Goal: Task Accomplishment & Management: Complete application form

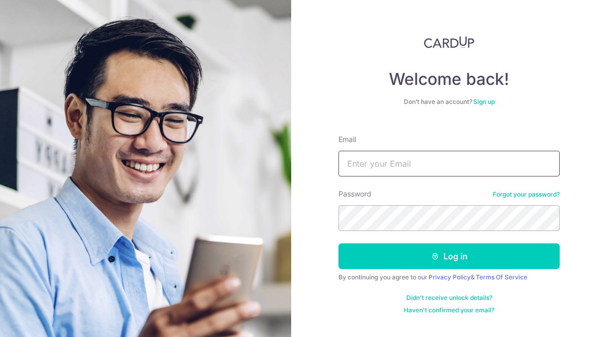
click at [447, 159] on input "Email" at bounding box center [449, 164] width 221 height 26
type input "rebecca_yeo@msn.com"
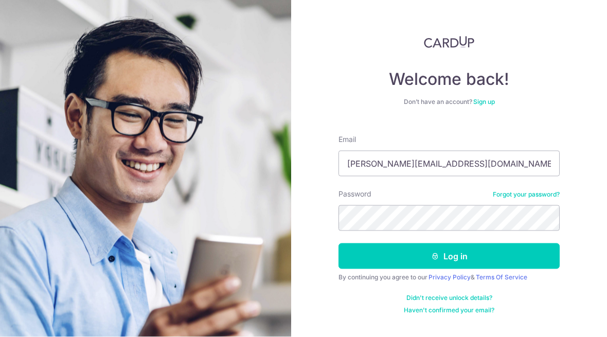
click at [468, 243] on button "Log in" at bounding box center [449, 256] width 221 height 26
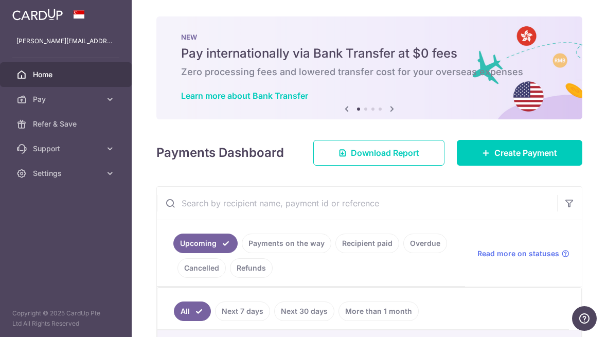
click at [504, 159] on span "Create Payment" at bounding box center [526, 153] width 63 height 12
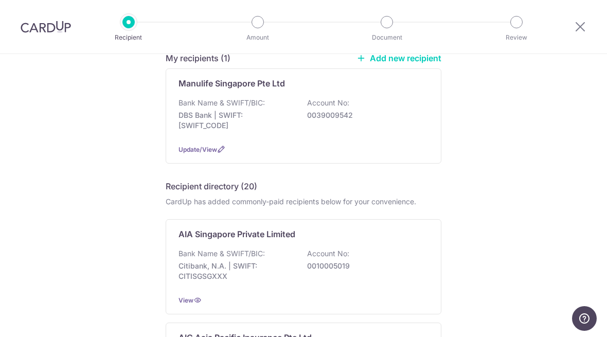
scroll to position [85, 0]
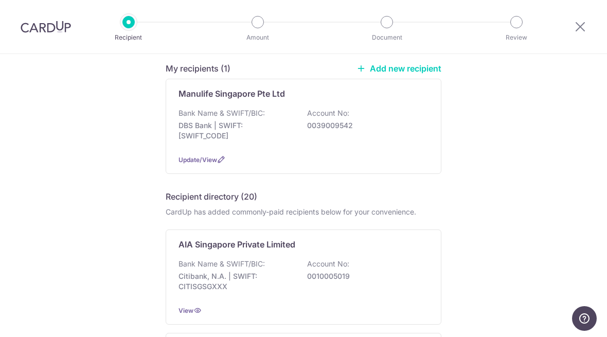
click at [383, 146] on div "Bank Name & SWIFT/BIC: DBS Bank | SWIFT: DBSSSGSGXXX Account No: 0039009542" at bounding box center [304, 127] width 250 height 38
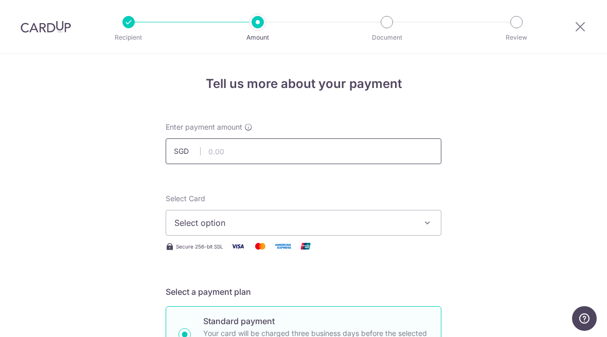
click at [261, 157] on input "text" at bounding box center [304, 151] width 276 height 26
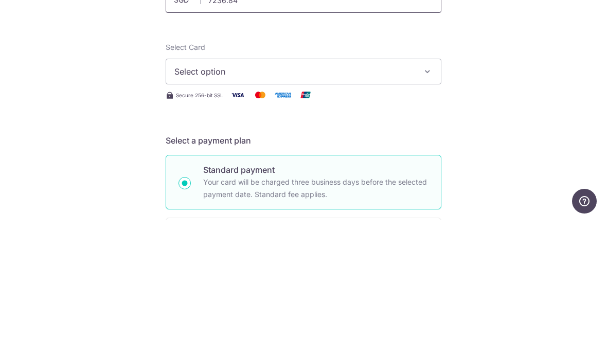
scroll to position [37, 0]
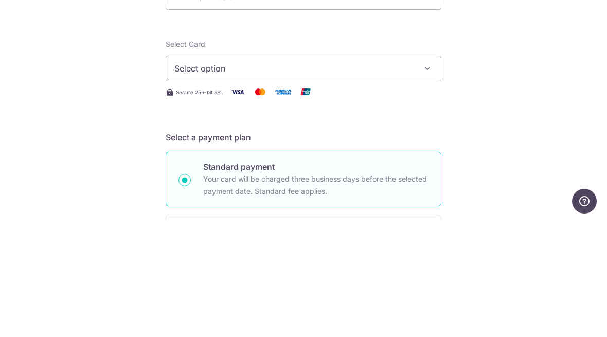
click at [268, 180] on span "Select option" at bounding box center [294, 186] width 240 height 12
type input "7,236.84"
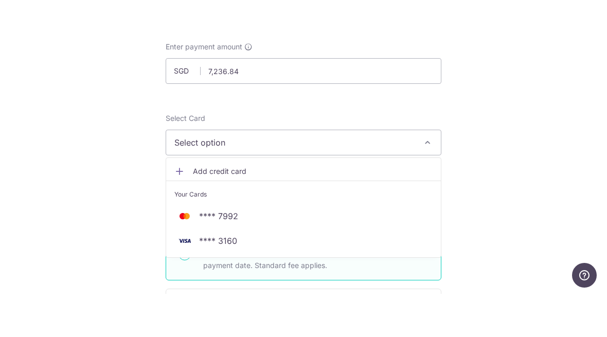
click at [257, 253] on span "**** 7992" at bounding box center [303, 259] width 258 height 12
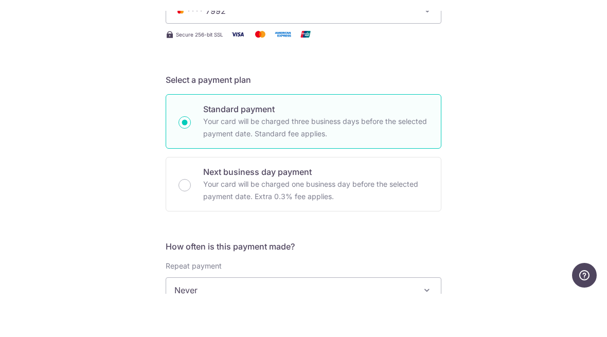
scroll to position [170, 0]
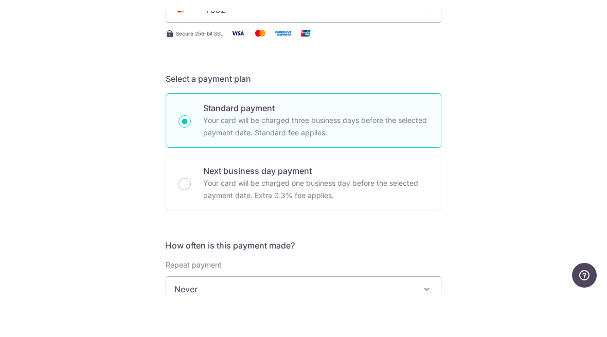
click at [384, 320] on span "Never" at bounding box center [303, 332] width 275 height 25
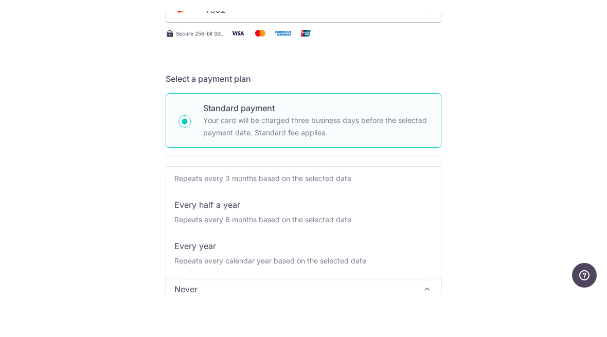
scroll to position [144, 0]
select select "6"
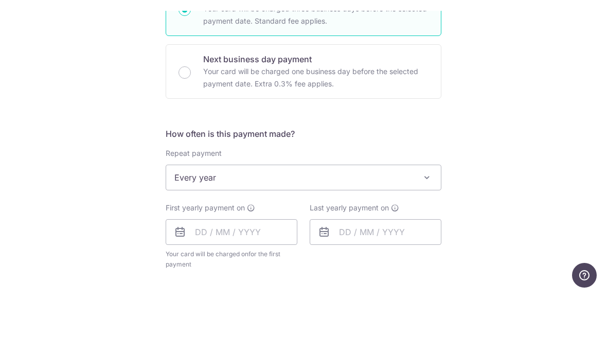
scroll to position [286, 0]
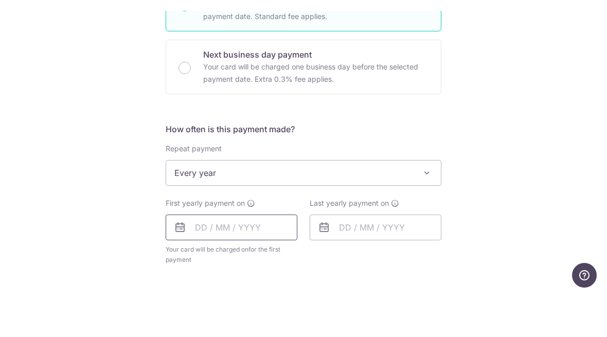
click at [237, 258] on input "text" at bounding box center [232, 271] width 132 height 26
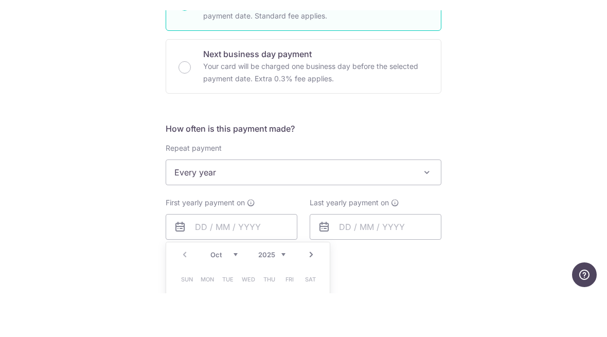
scroll to position [51, 0]
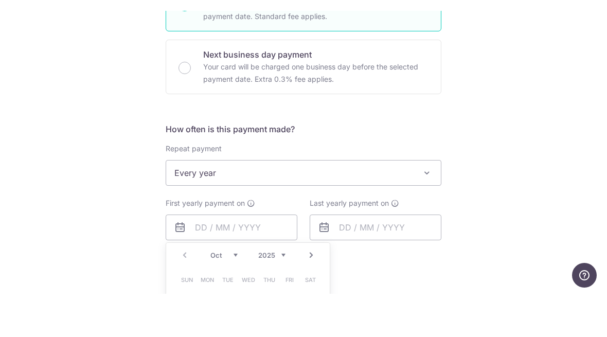
type input "09/10/2025"
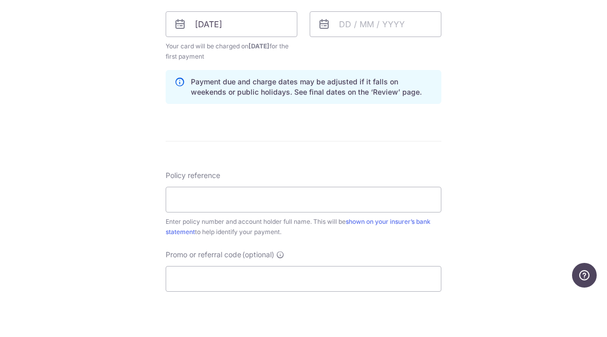
scroll to position [499, 0]
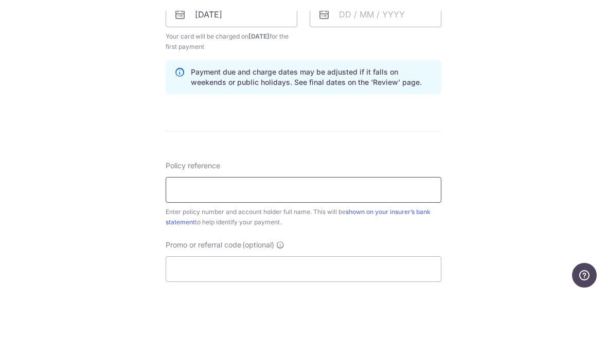
click at [341, 220] on input "Policy reference" at bounding box center [304, 233] width 276 height 26
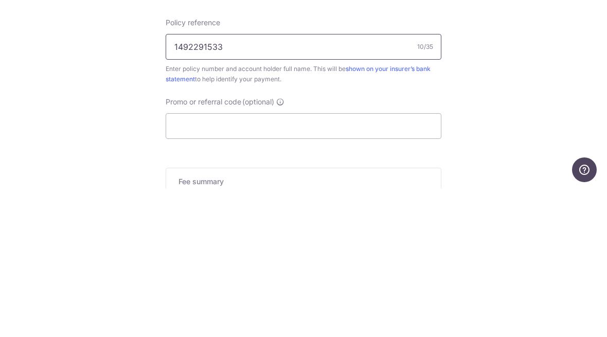
scroll to position [538, 0]
type input "1492291533"
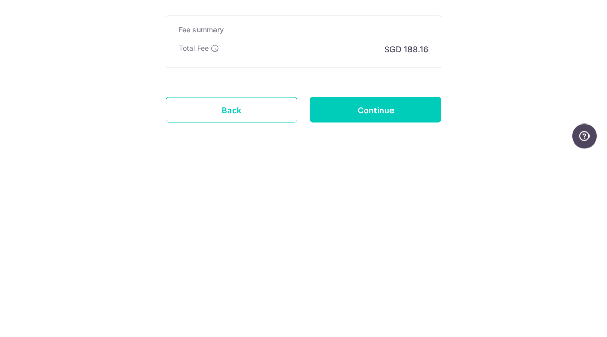
scroll to position [654, 0]
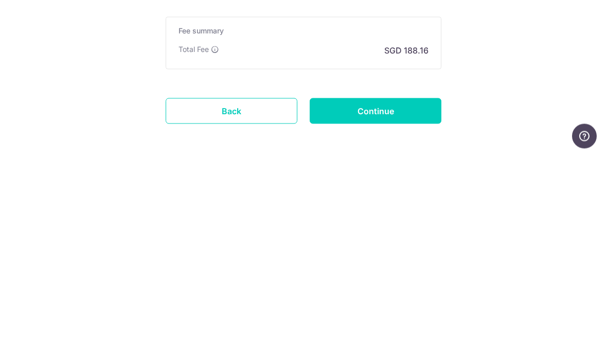
click at [398, 280] on input "Continue" at bounding box center [376, 293] width 132 height 26
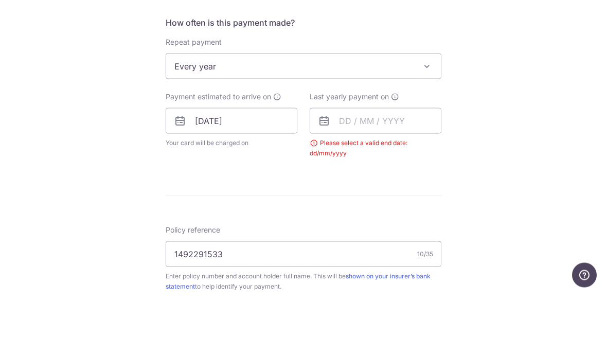
scroll to position [392, 0]
click at [355, 152] on input "text" at bounding box center [376, 165] width 132 height 26
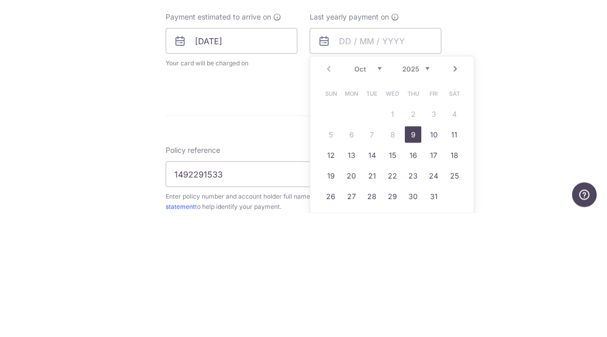
click at [423, 188] on select "2025 2026 2027 2028 2029 2030 2031 2032 2033 2034 2035" at bounding box center [415, 192] width 27 height 8
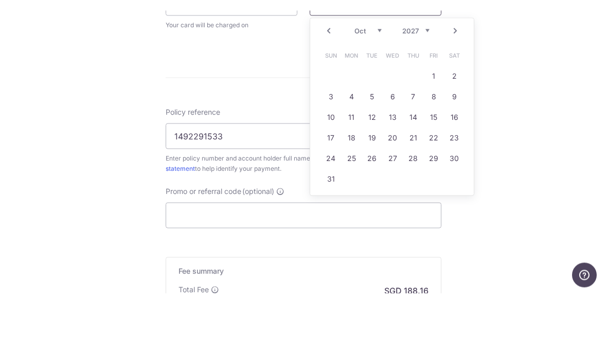
scroll to position [511, 0]
click at [432, 152] on link "15" at bounding box center [434, 160] width 16 height 16
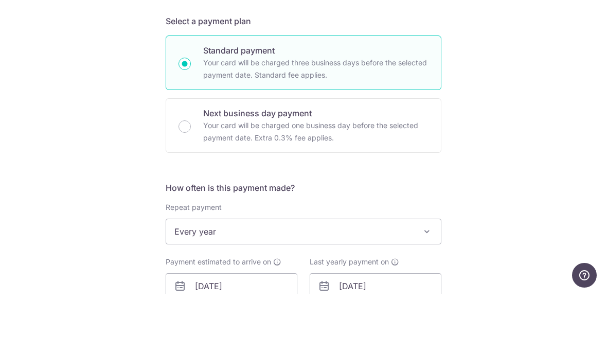
scroll to position [227, 0]
click at [356, 317] on input "15/10/2027" at bounding box center [376, 330] width 132 height 26
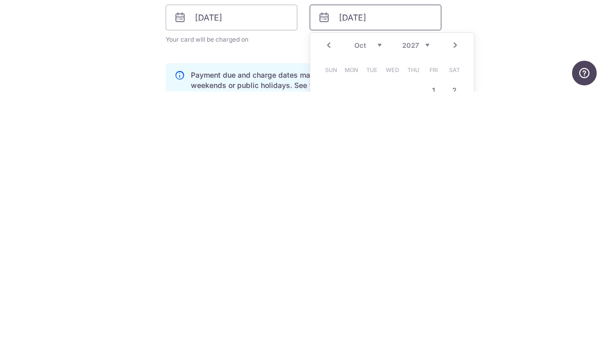
scroll to position [294, 0]
type input "[DATE]"
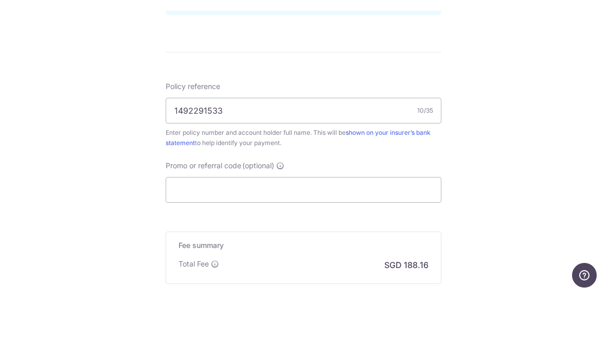
scroll to position [579, 0]
click at [249, 219] on input "Promo or referral code (optional)" at bounding box center [304, 232] width 276 height 26
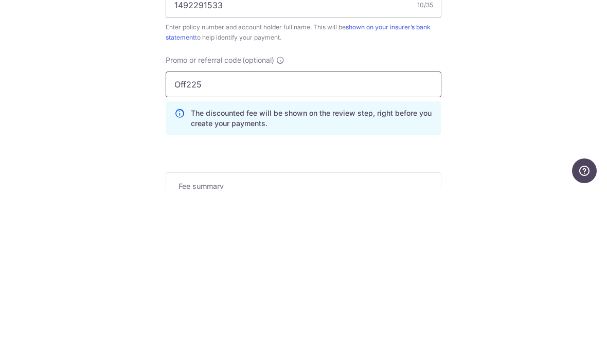
type input "Off225"
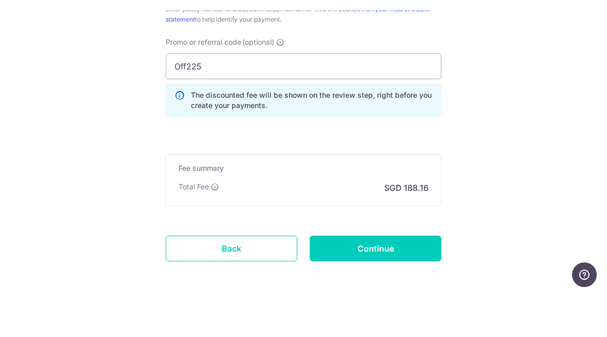
scroll to position [700, 0]
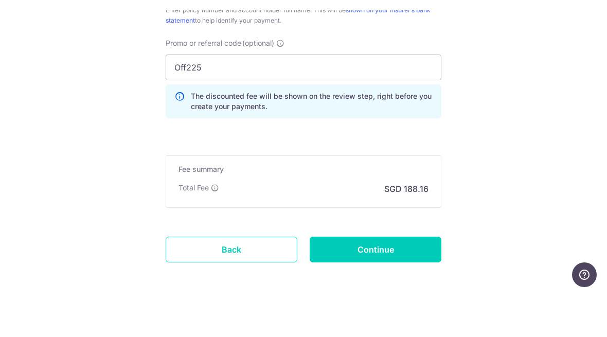
click at [385, 280] on input "Continue" at bounding box center [376, 293] width 132 height 26
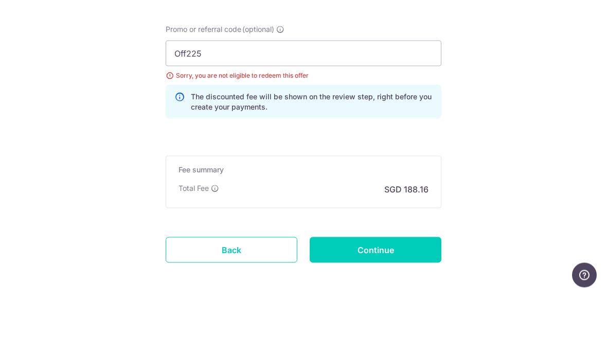
scroll to position [50, 0]
click at [230, 84] on input "Off225" at bounding box center [304, 97] width 276 height 26
type input "OFF225"
click button "Add Card" at bounding box center [0, 0] width 0 height 0
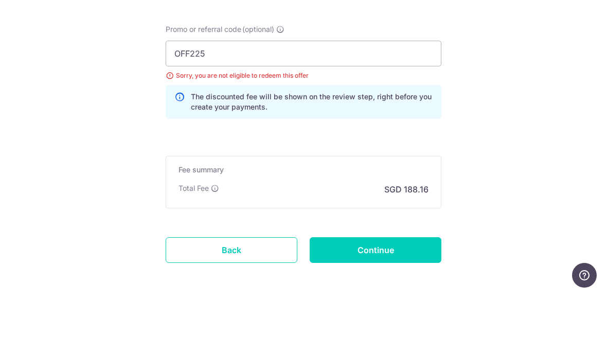
click at [388, 280] on input "Continue" at bounding box center [376, 293] width 132 height 26
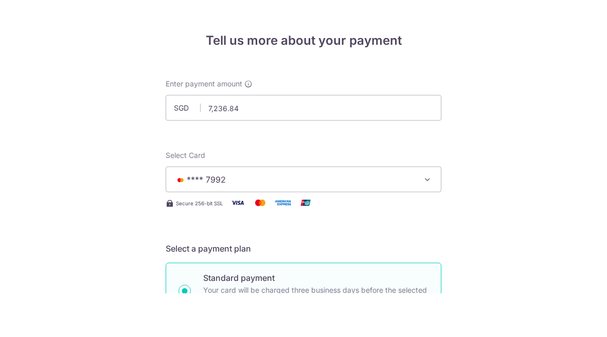
scroll to position [662, 0]
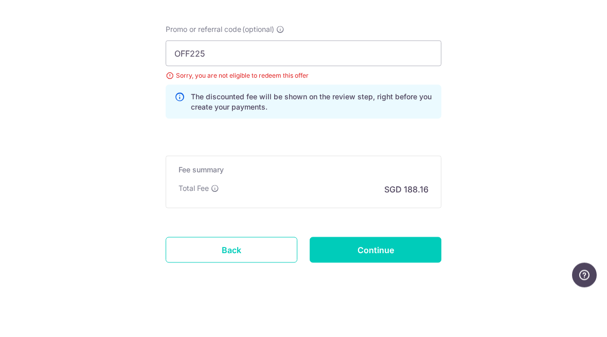
click at [369, 280] on input "Continue" at bounding box center [376, 293] width 132 height 26
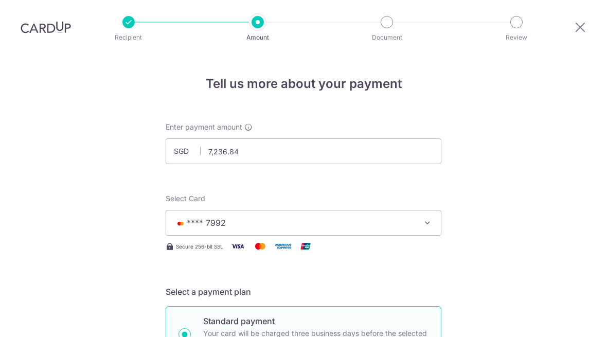
scroll to position [7, 0]
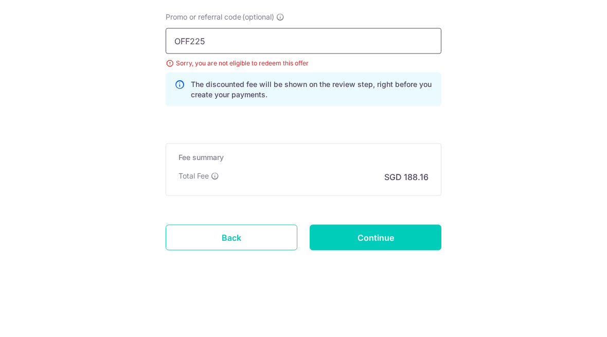
scroll to position [0, 0]
type input "O"
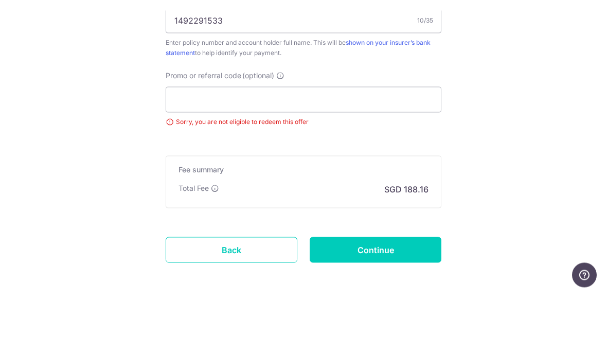
click at [390, 280] on input "Continue" at bounding box center [376, 293] width 132 height 26
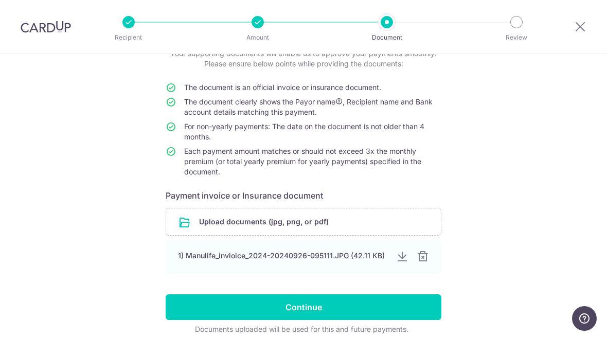
scroll to position [73, 0]
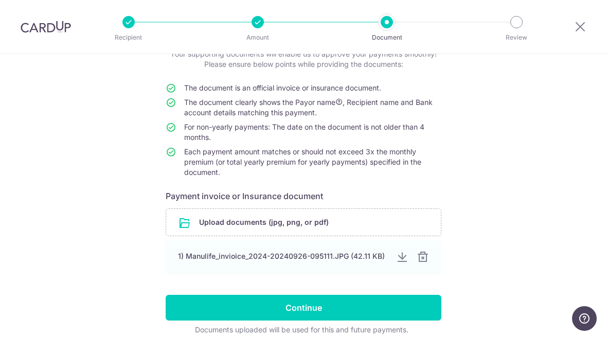
click at [330, 307] on input "Continue" at bounding box center [304, 308] width 276 height 26
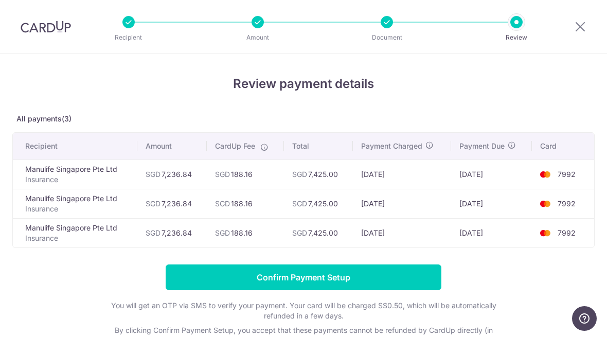
click at [385, 283] on input "Confirm Payment Setup" at bounding box center [304, 278] width 276 height 26
